Goal: Task Accomplishment & Management: Manage account settings

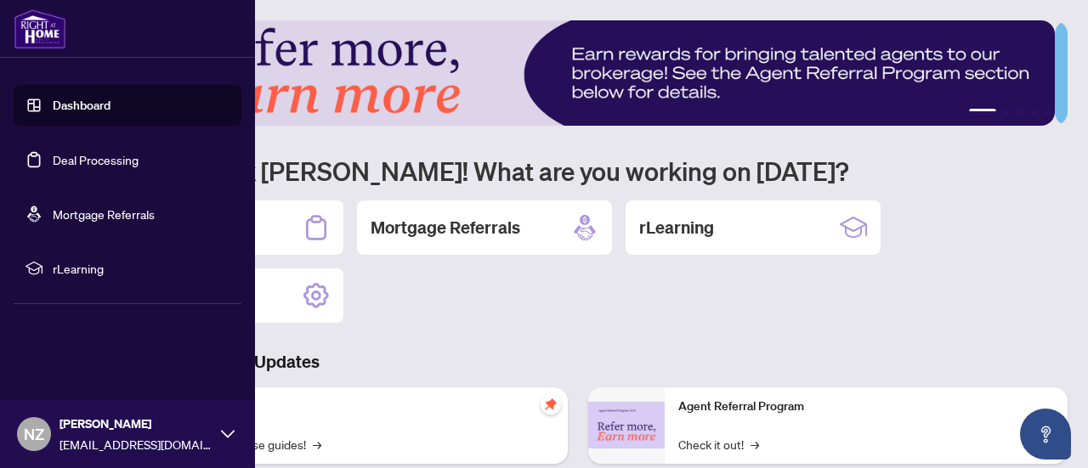
click at [67, 111] on link "Dashboard" at bounding box center [82, 105] width 58 height 15
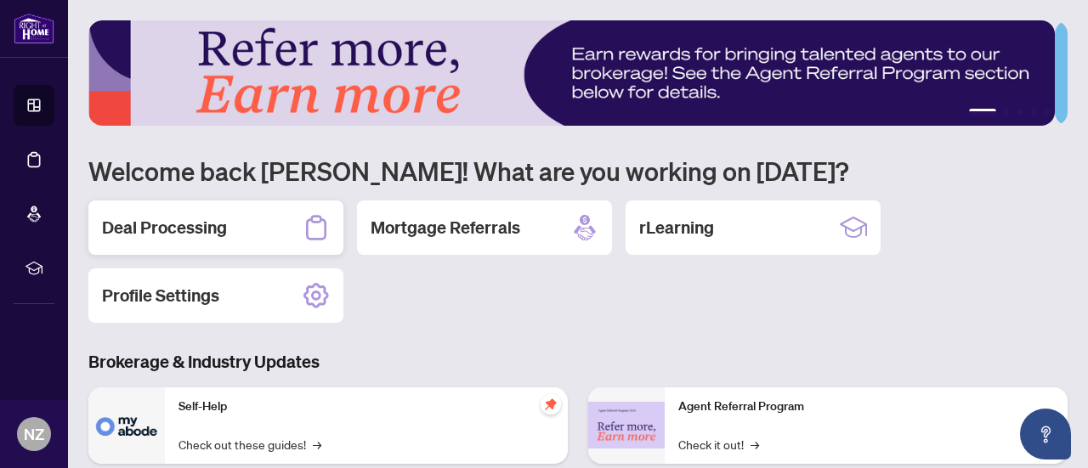
click at [218, 219] on h2 "Deal Processing" at bounding box center [164, 228] width 125 height 24
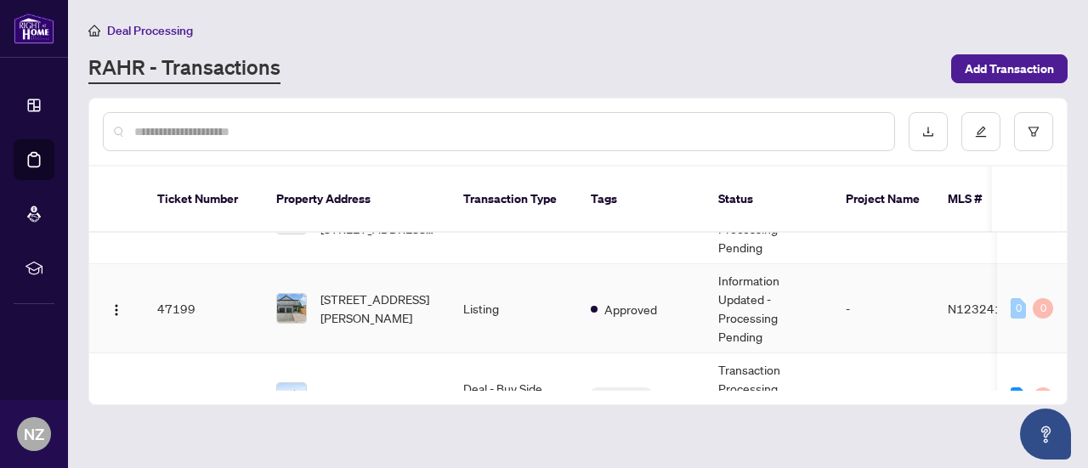
scroll to position [85, 0]
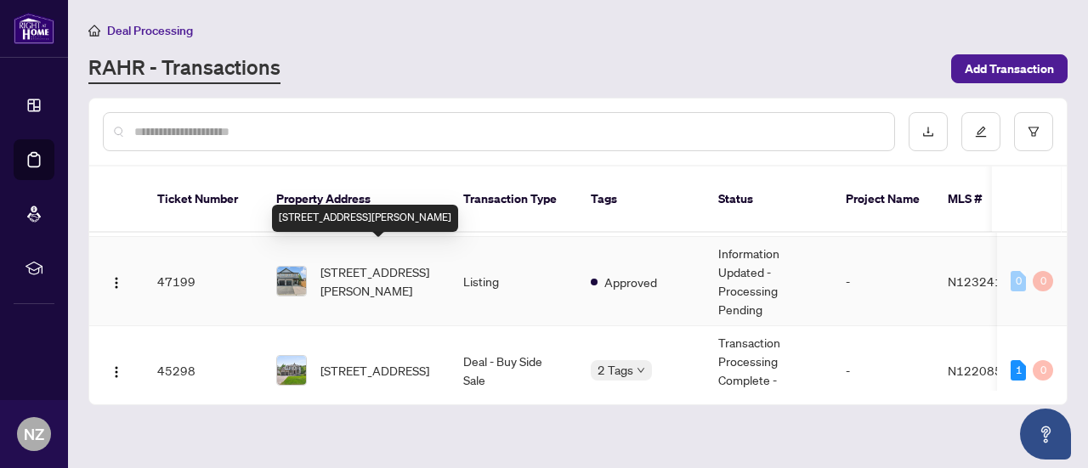
click at [363, 277] on span "[STREET_ADDRESS][PERSON_NAME]" at bounding box center [378, 281] width 116 height 37
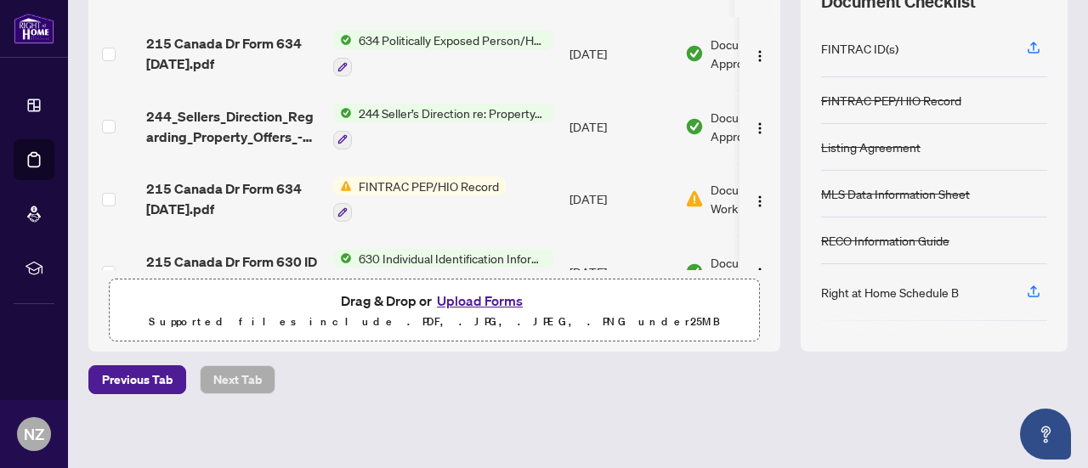
scroll to position [266, 0]
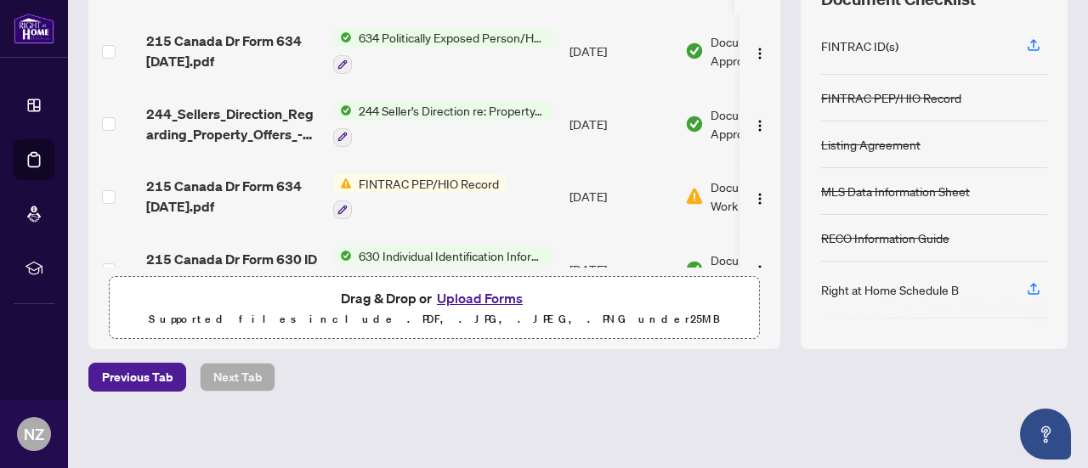
click at [456, 295] on button "Upload Forms" at bounding box center [480, 298] width 96 height 22
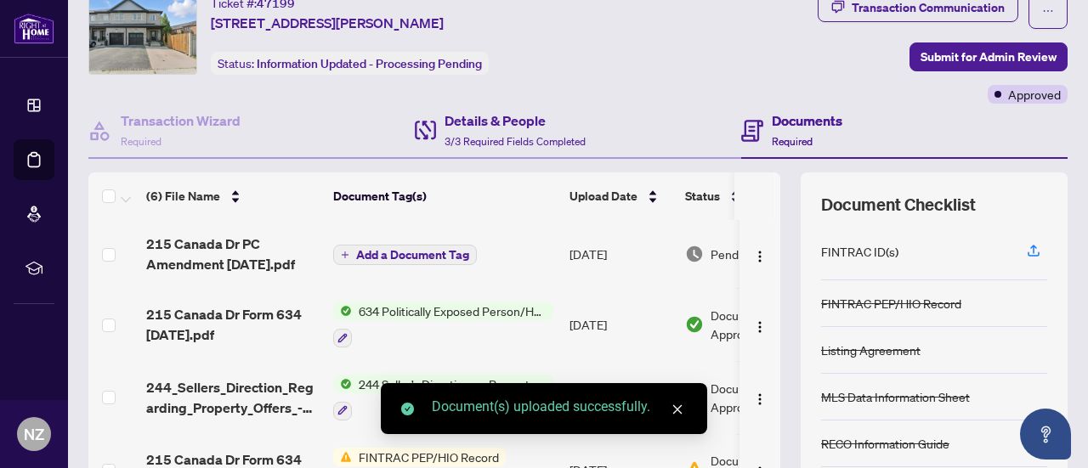
scroll to position [0, 0]
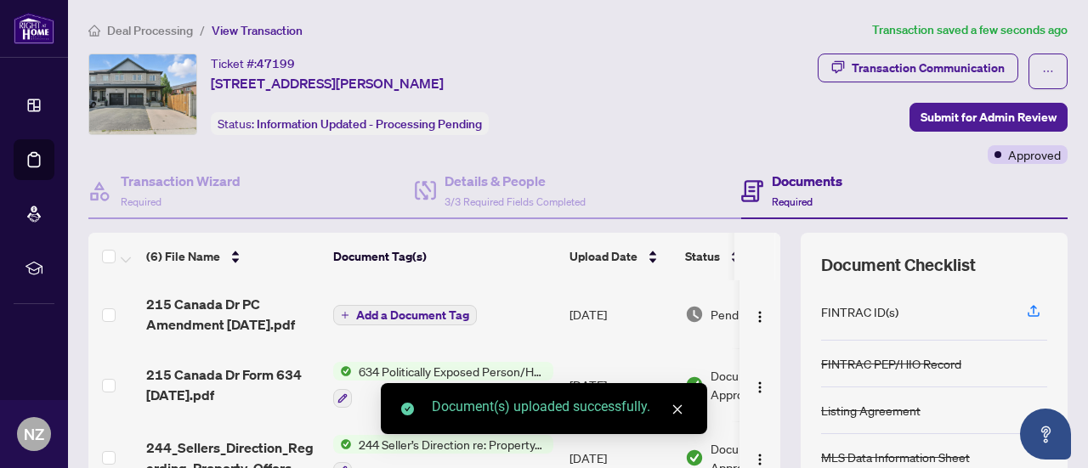
click at [377, 318] on span "Add a Document Tag" at bounding box center [412, 315] width 113 height 12
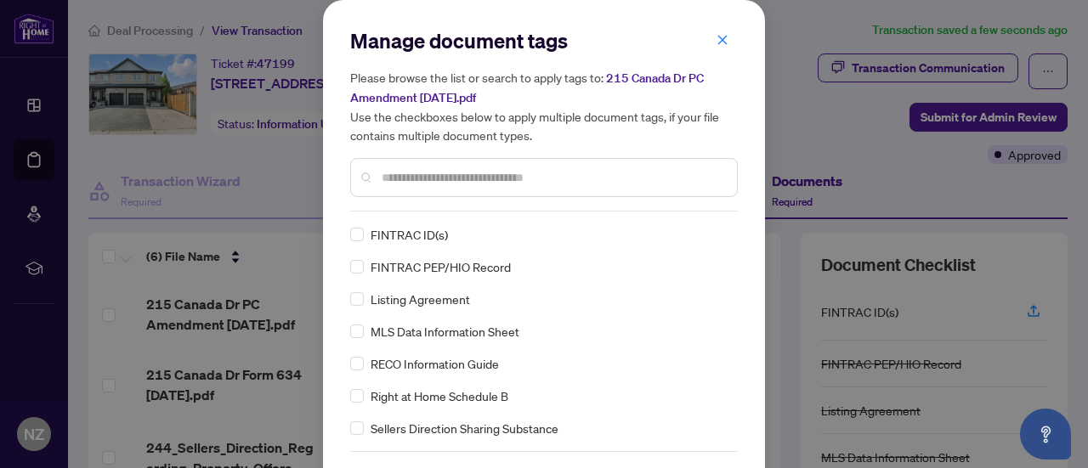
click at [405, 180] on input "text" at bounding box center [553, 177] width 342 height 19
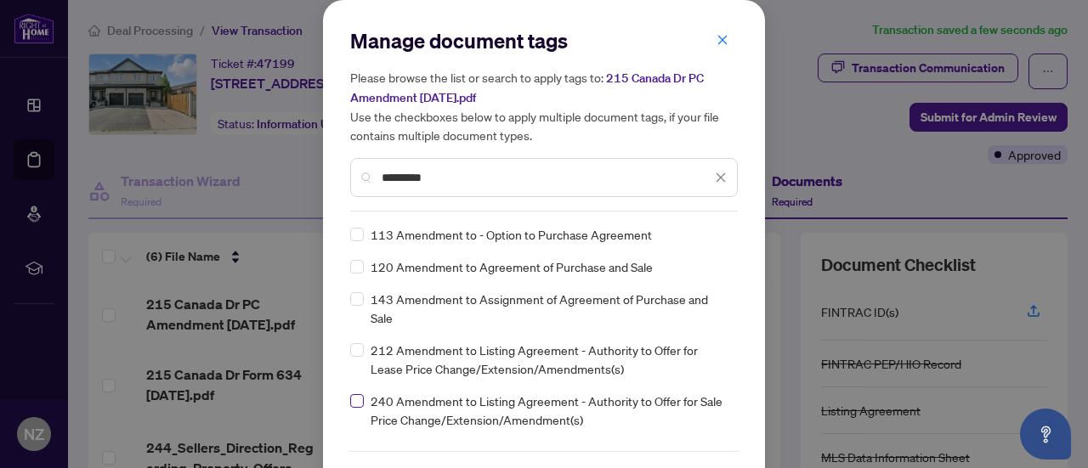
type input "*********"
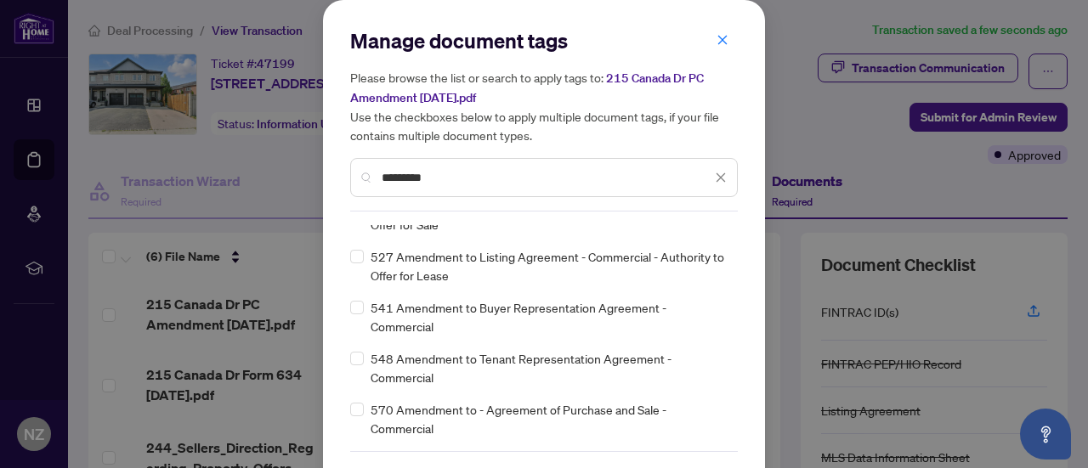
scroll to position [57, 0]
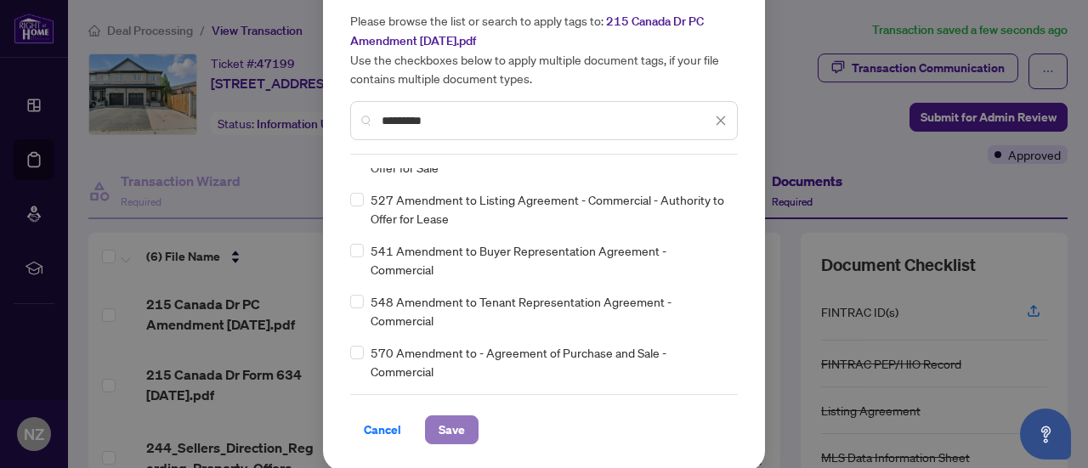
click at [458, 431] on button "Save" at bounding box center [452, 430] width 54 height 29
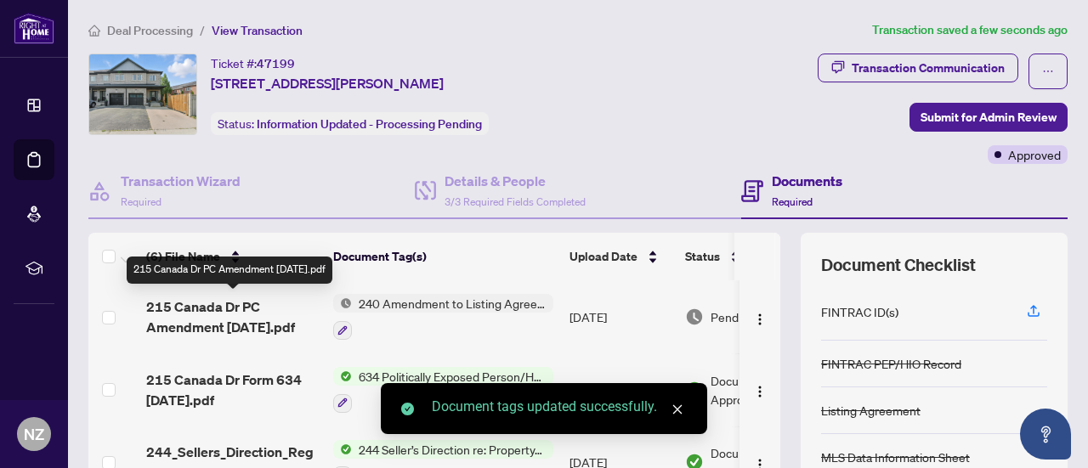
click at [228, 310] on span "215 Canada Dr PC Amendment [DATE].pdf" at bounding box center [232, 317] width 173 height 41
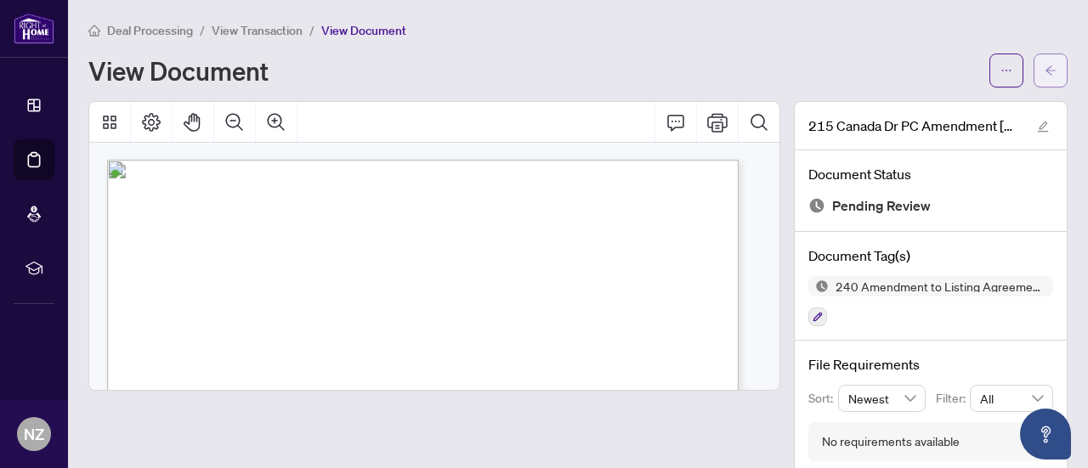
click at [1045, 74] on icon "arrow-left" at bounding box center [1051, 71] width 12 height 12
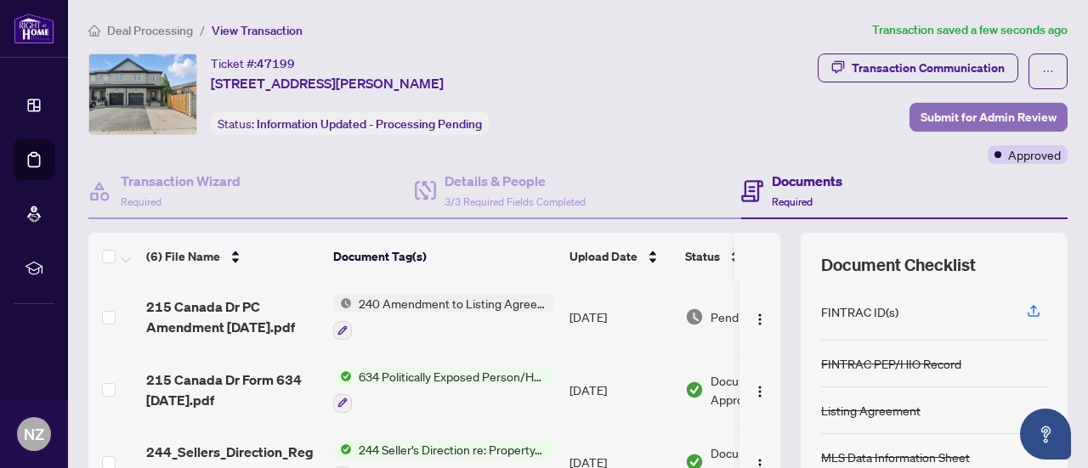
click at [981, 114] on span "Submit for Admin Review" at bounding box center [989, 117] width 136 height 27
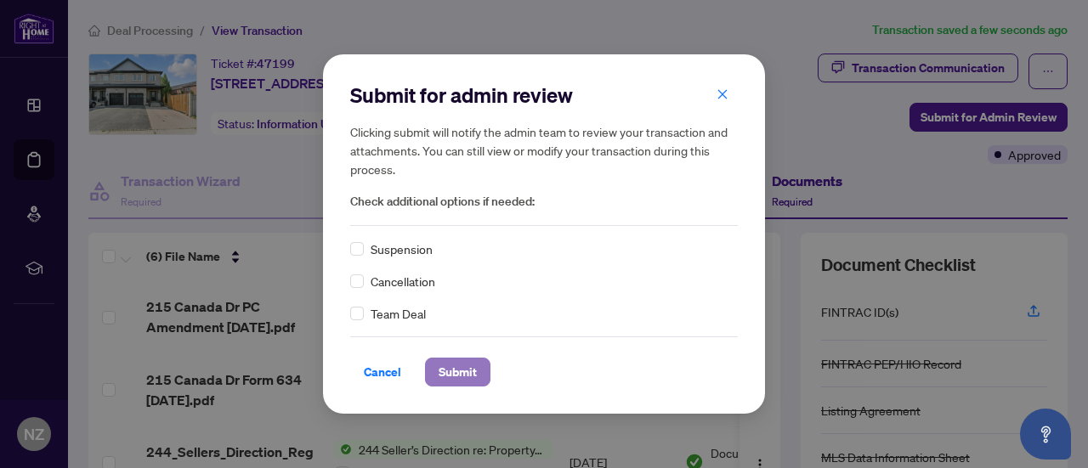
click at [457, 377] on span "Submit" at bounding box center [458, 372] width 38 height 27
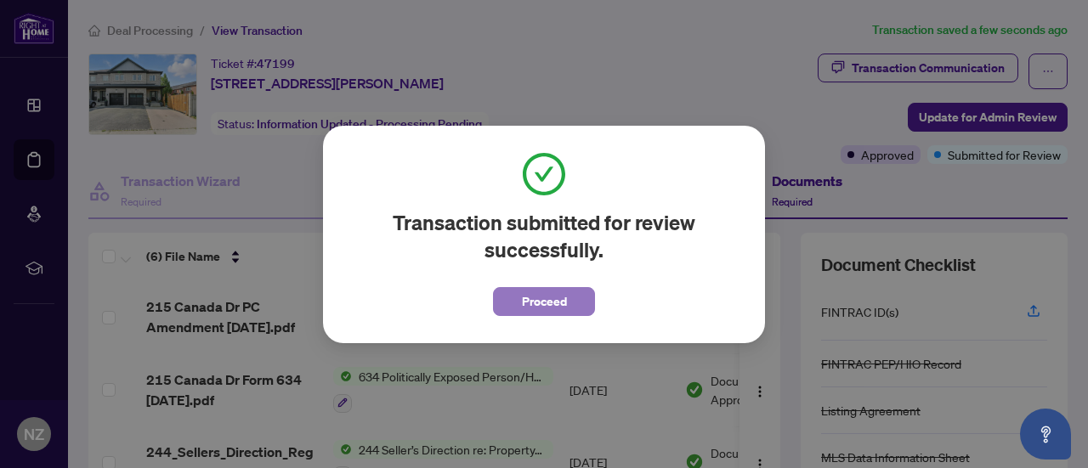
click at [570, 308] on button "Proceed" at bounding box center [544, 301] width 102 height 29
